Goal: Task Accomplishment & Management: Manage account settings

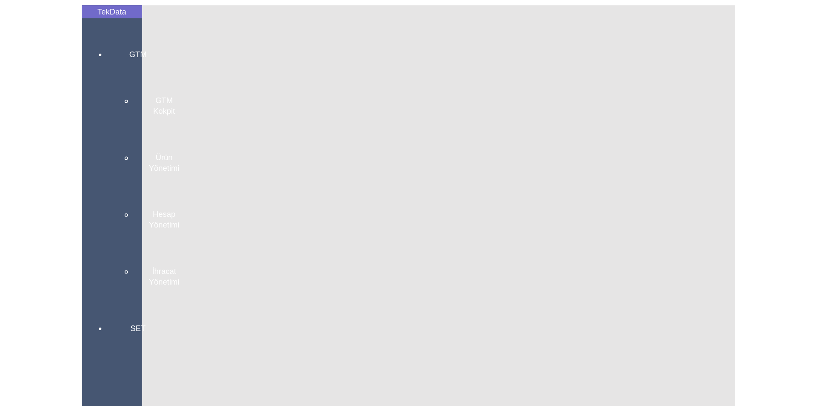
scroll to position [723, 0]
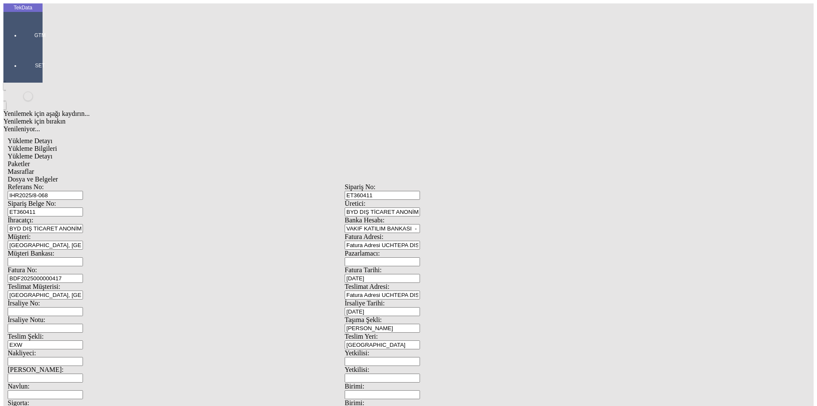
click at [83, 264] on input "[GEOGRAPHIC_DATA], [GEOGRAPHIC_DATA]" at bounding box center [45, 294] width 75 height 9
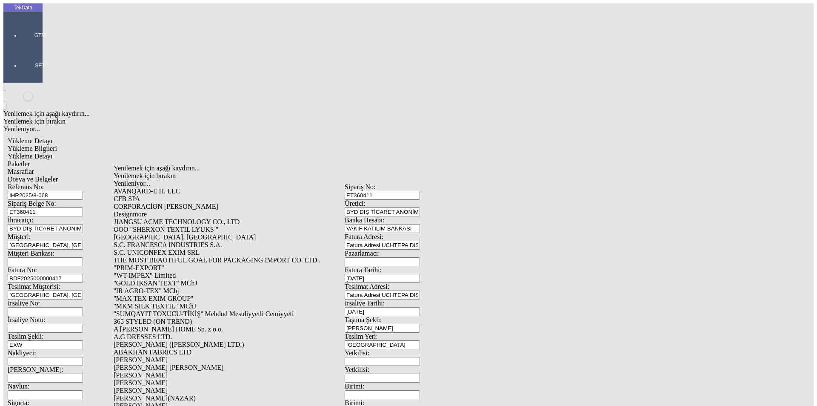
drag, startPoint x: 223, startPoint y: 158, endPoint x: 97, endPoint y: 163, distance: 126.5
click at [97, 264] on div "Teslimat Müşterisi: REPUBLIC OF UZBEKISTAN, [GEOGRAPHIC_DATA]" at bounding box center [176, 291] width 337 height 17
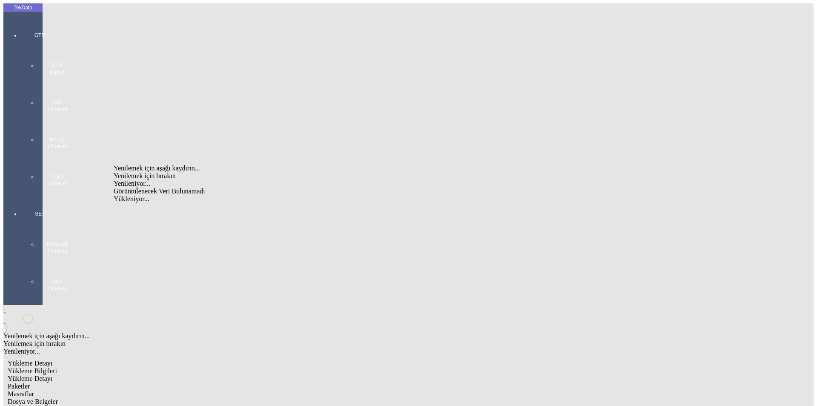
type input "R"
type input "LLC STABIL GOLDENAGE GROUP"
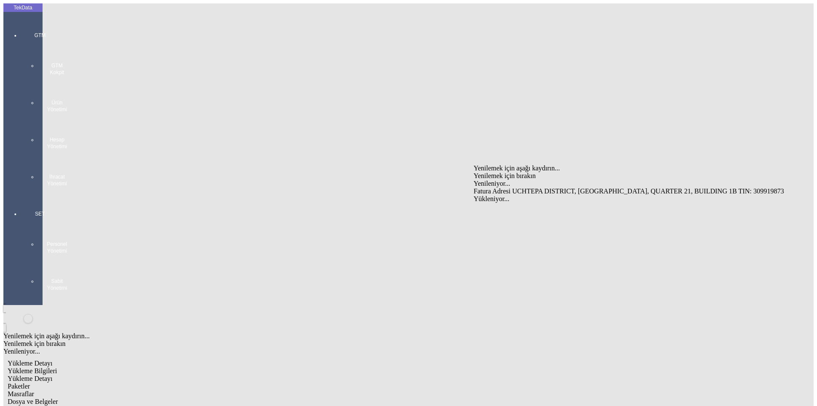
drag, startPoint x: 702, startPoint y: 158, endPoint x: 466, endPoint y: 160, distance: 235.3
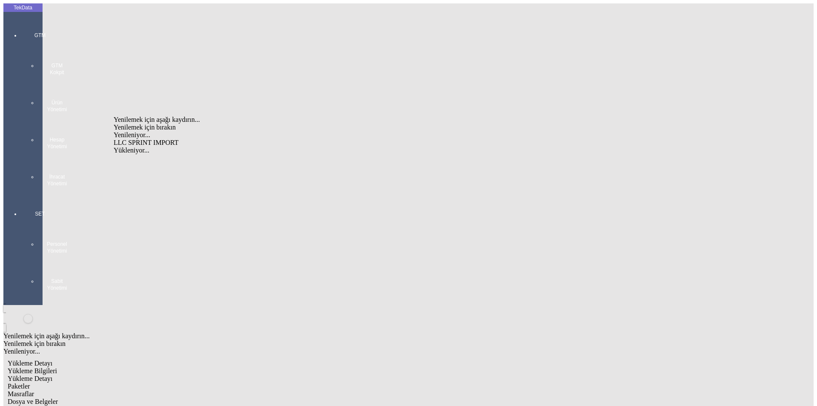
type input "LLC SP"
click at [186, 139] on div "LLC STABIL GOLDENAGE GROUP" at bounding box center [266, 143] width 305 height 8
type input "LLC STABIL GOLDENAGE GROUP"
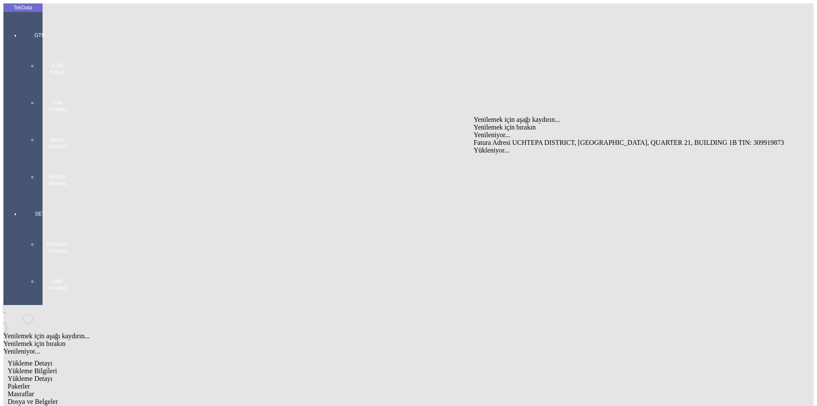
drag, startPoint x: 703, startPoint y: 108, endPoint x: 437, endPoint y: 118, distance: 266.1
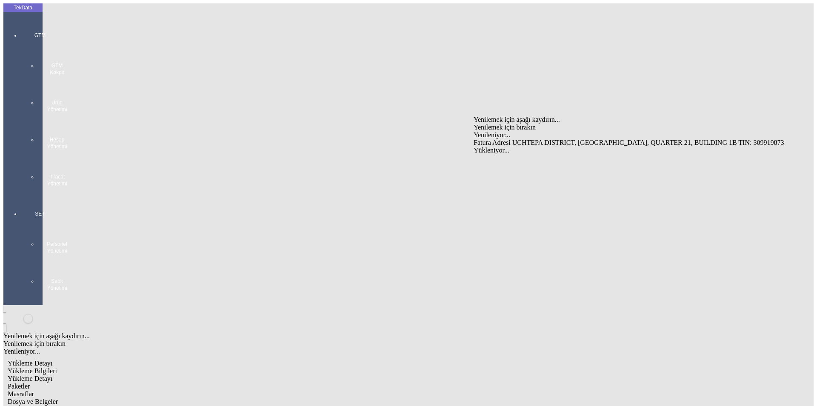
click at [432, 139] on div "Fatura Adresi UCHTEPA DISTRICT, [GEOGRAPHIC_DATA], QUARTER 21, BUILDING 1B TIN:…" at bounding box center [637, 143] width 326 height 8
type input "Fatura Adresi UCHTEPA DISTRICT, [GEOGRAPHIC_DATA], QUARTER 21, BUILDING 1B TIN:…"
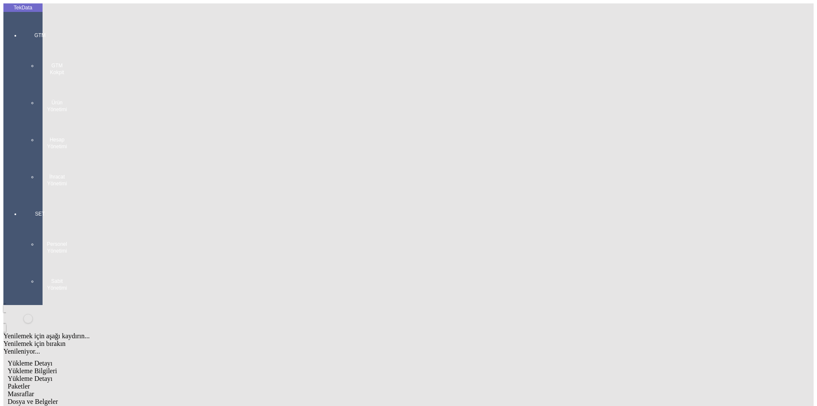
click at [432, 187] on div "Fatura Adresi UCHTEPA DISTRICT, [GEOGRAPHIC_DATA], QUARTER 21, BUILDING 1B TIN:…" at bounding box center [637, 191] width 326 height 8
type input "Fatura Adresi UCHTEPA DISTRICT, [GEOGRAPHIC_DATA], QUARTER 21, BUILDING 1B TIN:…"
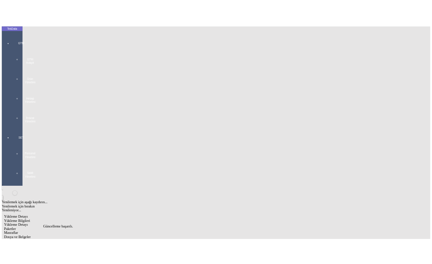
scroll to position [0, 0]
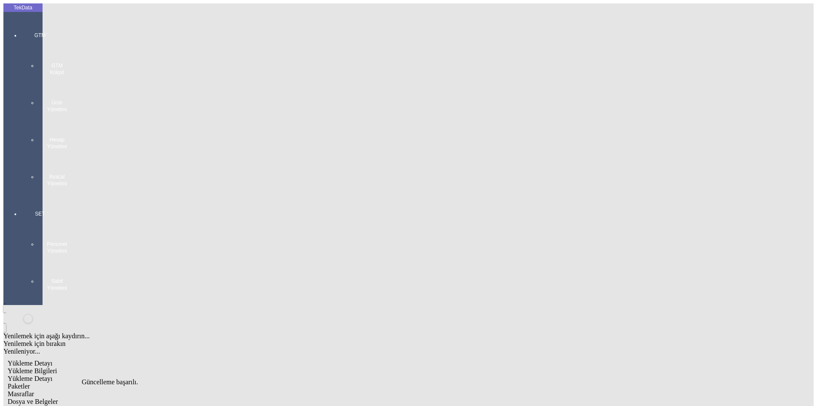
click at [304, 264] on div "Dosya ve Belgeler" at bounding box center [345, 401] width 674 height 8
